Goal: Complete application form

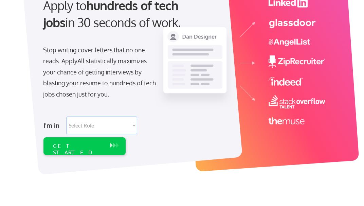
scroll to position [82, 0]
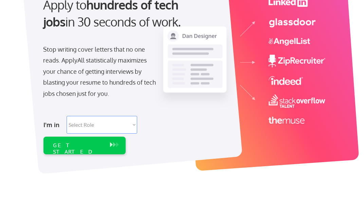
click at [77, 123] on select "Select Role Software Engineering Product Management Customer Success Sales UI/U…" at bounding box center [102, 125] width 71 height 18
select select ""hr_recruiting""
click at [67, 116] on select "Select Role Software Engineering Product Management Customer Success Sales UI/U…" at bounding box center [102, 125] width 71 height 18
select select ""hr_recruiting""
click at [82, 151] on div "GET STARTED" at bounding box center [78, 146] width 57 height 18
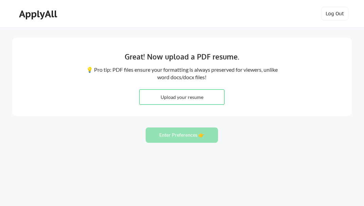
click at [191, 99] on input "file" at bounding box center [182, 97] width 85 height 15
type input "C:\fakepath\09182025_HaleyAwuahResume.pdf"
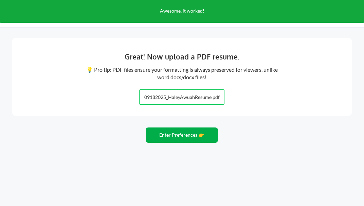
click at [182, 138] on button "Enter Preferences 👉" at bounding box center [182, 134] width 72 height 15
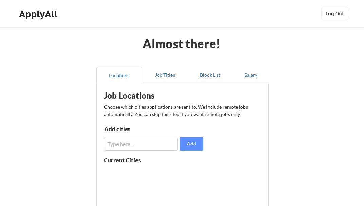
click at [148, 140] on input "input" at bounding box center [141, 144] width 74 height 14
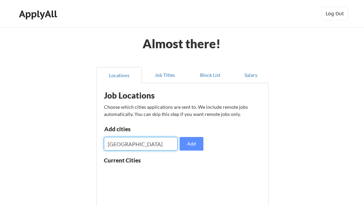
click at [143, 146] on input "input" at bounding box center [141, 144] width 74 height 14
type input "Nashville, TN"
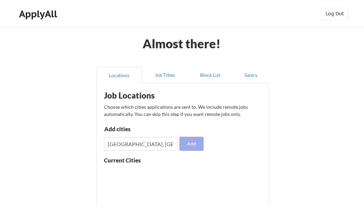
click at [187, 144] on button "Add" at bounding box center [192, 144] width 24 height 14
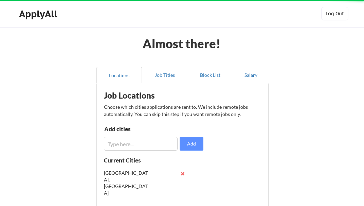
click at [157, 141] on input "input" at bounding box center [141, 144] width 74 height 14
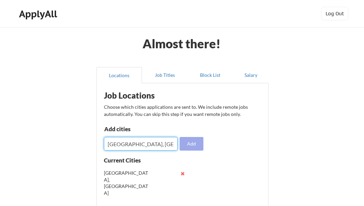
type input "Brentwood, TN"
click at [188, 144] on button "Add" at bounding box center [192, 144] width 24 height 14
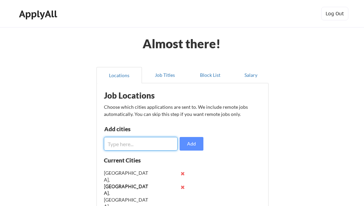
click at [150, 143] on input "input" at bounding box center [141, 144] width 74 height 14
type input "Franklin, TN"
click at [192, 145] on button "Add" at bounding box center [192, 144] width 24 height 14
click at [162, 145] on input "input" at bounding box center [141, 144] width 74 height 14
type input "Nolensville, TN"
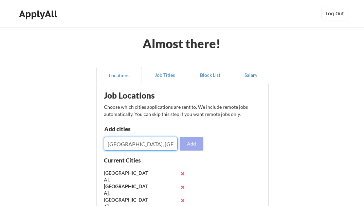
click at [193, 146] on button "Add" at bounding box center [192, 144] width 24 height 14
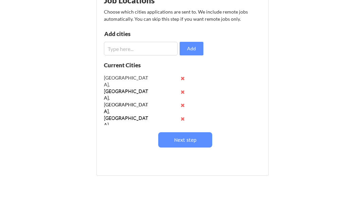
scroll to position [96, 0]
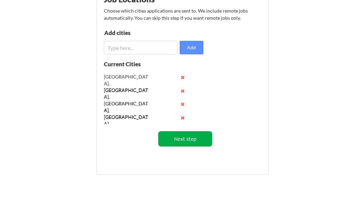
click at [174, 143] on button "Next step" at bounding box center [185, 138] width 54 height 15
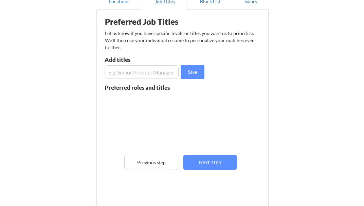
scroll to position [55, 0]
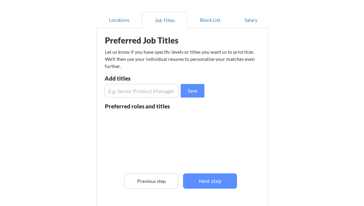
click at [128, 90] on input "input" at bounding box center [142, 91] width 74 height 14
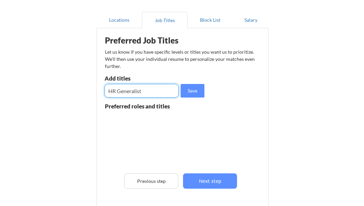
type input "HR Generalist"
click at [191, 99] on div "Preferred Job Titles Let us know if you have specific levels or titles you want…" at bounding box center [183, 126] width 167 height 189
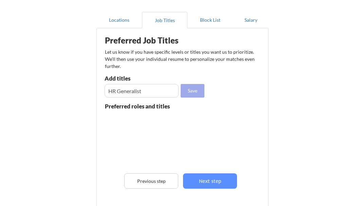
click at [191, 95] on button "Save" at bounding box center [193, 91] width 24 height 14
click at [141, 91] on input "input" at bounding box center [142, 91] width 74 height 14
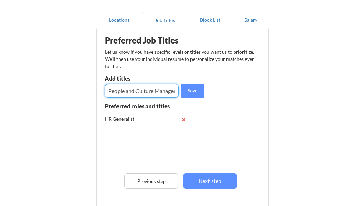
scroll to position [0, 1]
type input "People and Culture Manager"
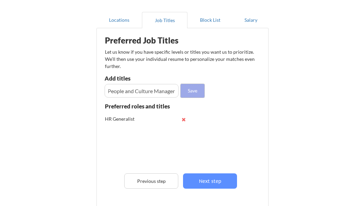
click at [185, 91] on button "Save" at bounding box center [193, 91] width 24 height 14
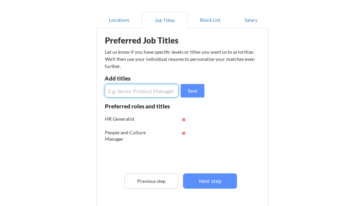
click at [143, 96] on input "input" at bounding box center [142, 91] width 74 height 14
type input "HR Sr. Specialist"
click at [191, 90] on button "Save" at bounding box center [193, 91] width 24 height 14
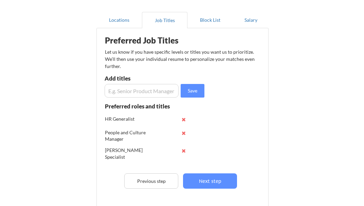
click at [168, 92] on input "input" at bounding box center [142, 91] width 74 height 14
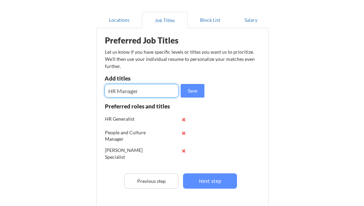
type input "HR Manager"
click at [190, 89] on button "Save" at bounding box center [193, 91] width 24 height 14
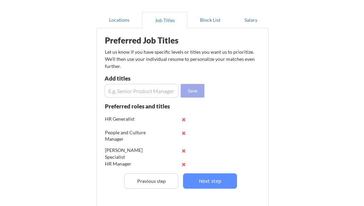
click at [143, 88] on input "input" at bounding box center [142, 91] width 74 height 14
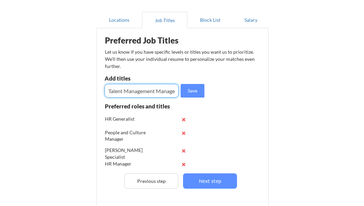
scroll to position [0, 3]
type input "Talent Management Manager"
click at [191, 86] on button "Save" at bounding box center [193, 91] width 24 height 14
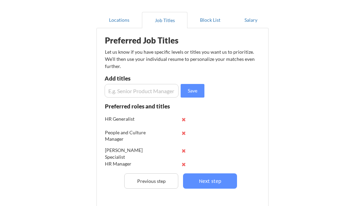
scroll to position [36, 0]
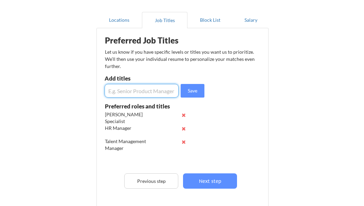
click at [151, 86] on input "input" at bounding box center [142, 91] width 74 height 14
type input "Performance Management Manager"
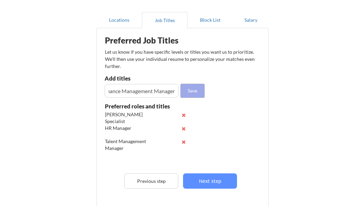
click at [190, 90] on button "Save" at bounding box center [193, 91] width 24 height 14
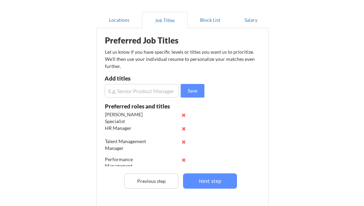
click at [151, 94] on input "input" at bounding box center [142, 91] width 74 height 14
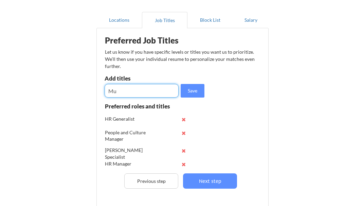
type input "M"
type input "W"
type input "Talent Acquisition Partner"
click at [119, 89] on input "input" at bounding box center [142, 91] width 74 height 14
type input "Recruiter"
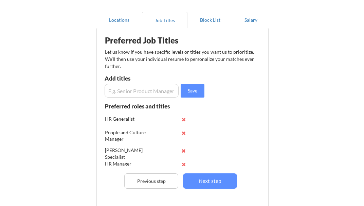
click at [107, 88] on input "input" at bounding box center [142, 91] width 74 height 14
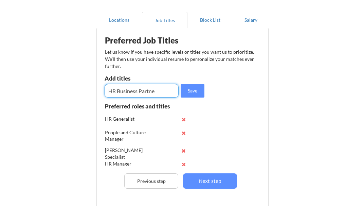
type input "HR Business Partner"
click at [121, 94] on input "input" at bounding box center [142, 91] width 74 height 14
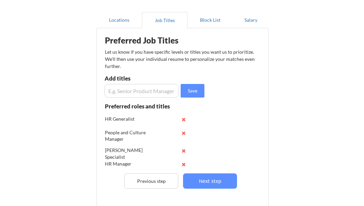
click at [255, 122] on div "Preferred Job Titles Let us know if you have specific levels or titles you want…" at bounding box center [183, 126] width 167 height 189
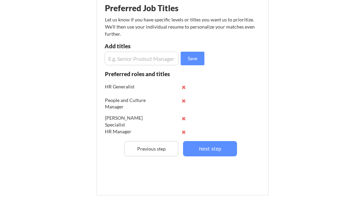
scroll to position [70, 0]
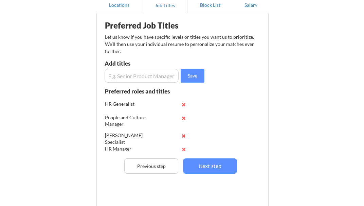
click at [138, 73] on input "input" at bounding box center [142, 76] width 74 height 14
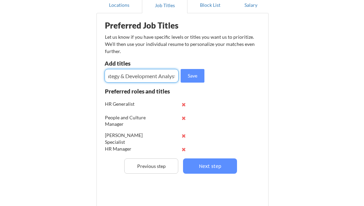
scroll to position [0, 11]
type input "Strategy & Development Analyst"
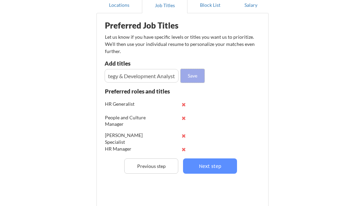
click at [192, 79] on button "Save" at bounding box center [193, 76] width 24 height 14
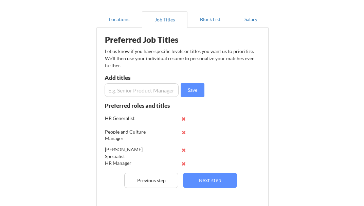
scroll to position [116, 0]
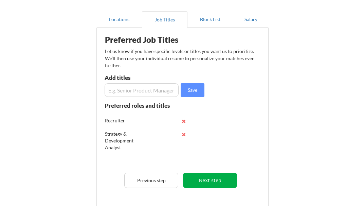
click at [221, 186] on button "Next step" at bounding box center [210, 180] width 54 height 15
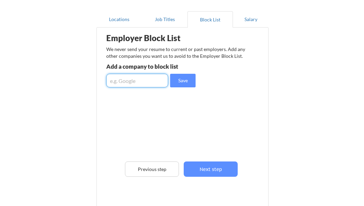
click at [163, 83] on input "input" at bounding box center [137, 81] width 62 height 14
type input "Dollar General"
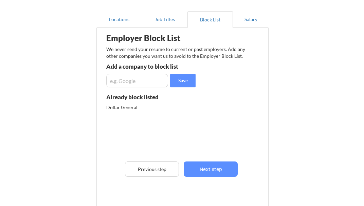
click at [157, 74] on input "input" at bounding box center [137, 81] width 62 height 14
type input "Genesco"
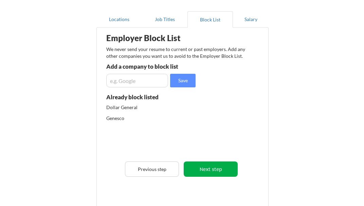
click at [190, 167] on button "Next step" at bounding box center [211, 168] width 54 height 15
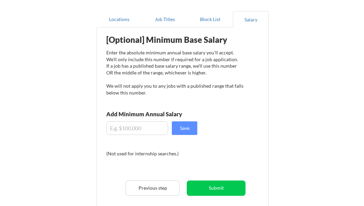
click at [141, 126] on input "input" at bounding box center [137, 128] width 62 height 14
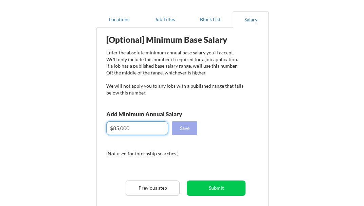
type input "$85,000"
click at [191, 128] on button "Save" at bounding box center [184, 128] width 25 height 14
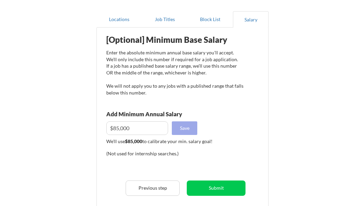
click at [185, 122] on button "Save" at bounding box center [184, 128] width 25 height 14
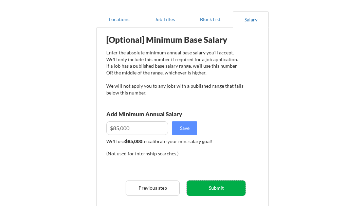
click at [214, 189] on button "Submit" at bounding box center [216, 187] width 59 height 15
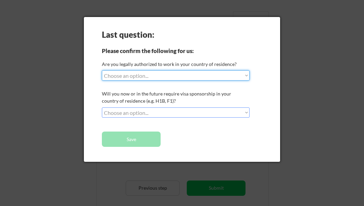
click at [177, 75] on select "Choose an option... Yes, I am a US Citizen Yes, I am a Canadian Citizen Yes, I …" at bounding box center [176, 75] width 148 height 10
select select ""yes__i_am_a_us_citizen""
click at [102, 70] on select "Choose an option... Yes, I am a US Citizen Yes, I am a Canadian Citizen Yes, I …" at bounding box center [176, 75] width 148 height 10
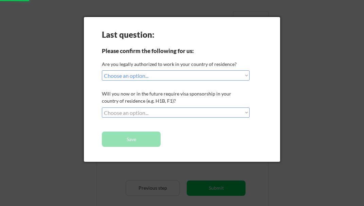
click at [172, 109] on select "Choose an option... No, I will not need sponsorship Yes, I will need sponsorship" at bounding box center [176, 112] width 148 height 10
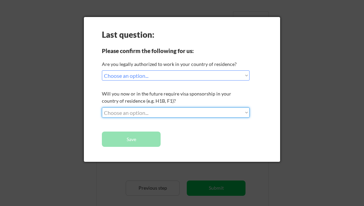
select select ""no__i_will_not_need_sponsorship""
click at [102, 107] on select "Choose an option... No, I will not need sponsorship Yes, I will need sponsorship" at bounding box center [176, 112] width 148 height 10
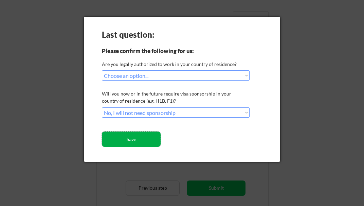
click at [145, 136] on button "Save" at bounding box center [131, 138] width 59 height 15
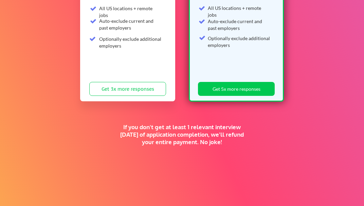
scroll to position [211, 0]
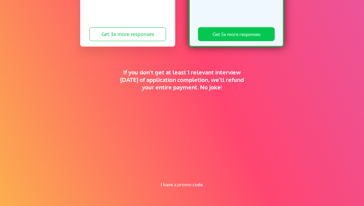
drag, startPoint x: 122, startPoint y: 74, endPoint x: 243, endPoint y: 93, distance: 122.2
click at [243, 93] on div "If you don't get at least 1 relevant interview [DATE] of application completion…" at bounding box center [182, 81] width 128 height 25
click at [243, 93] on div "If you don't get at least 1 relevant interview within 1 month of application co…" at bounding box center [182, 81] width 128 height 25
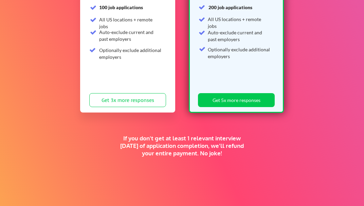
scroll to position [0, 0]
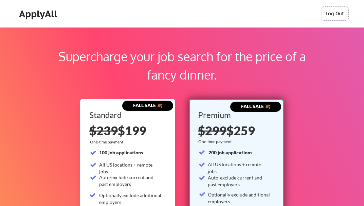
click at [335, 11] on button "Log Out" at bounding box center [334, 14] width 27 height 14
